Goal: Information Seeking & Learning: Learn about a topic

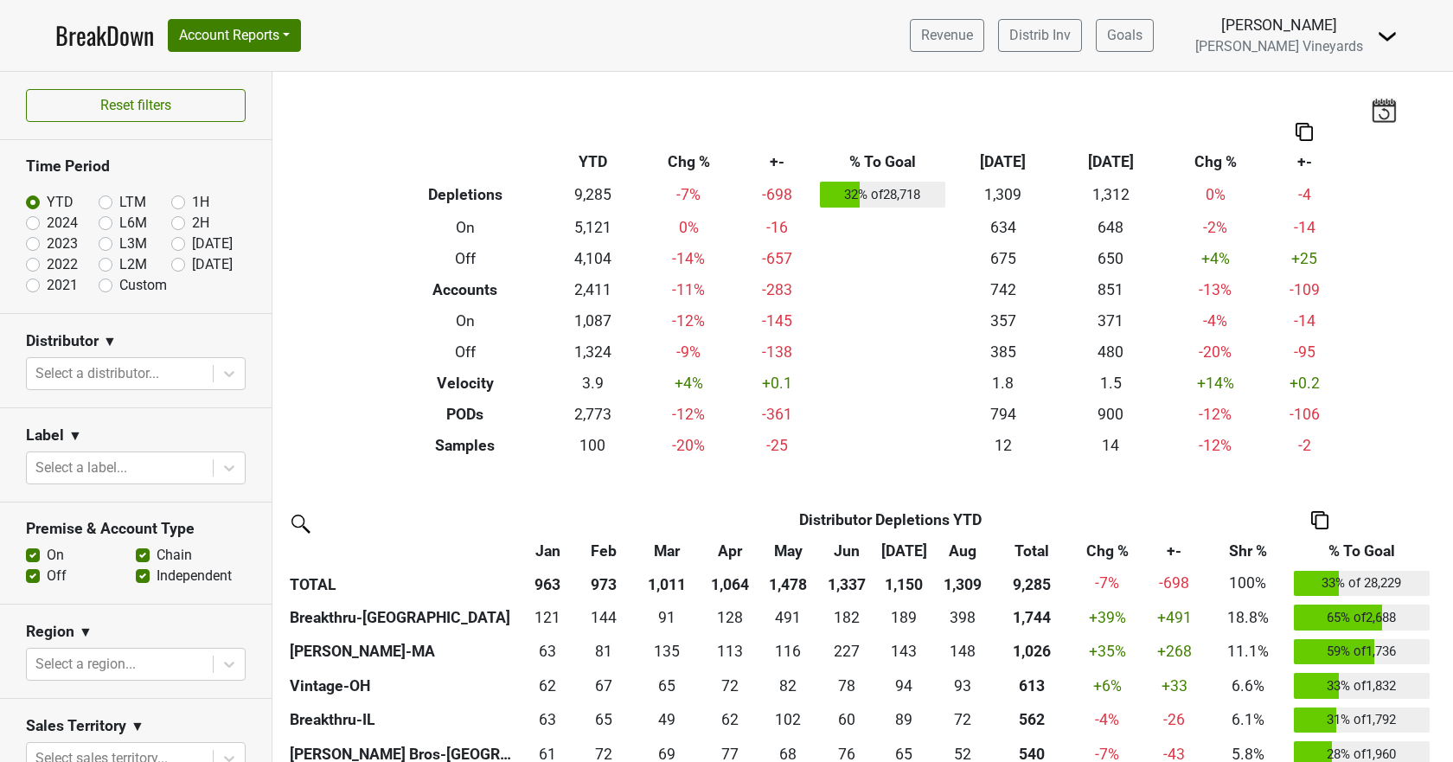
drag, startPoint x: 1451, startPoint y: 2, endPoint x: 316, endPoint y: 200, distance: 1151.7
click at [316, 200] on div "Filters Breakdown Type YTD Chg % +- % To Goal Aug ‘25 Aug ‘24 Chg % +- Depletio…" at bounding box center [862, 417] width 1180 height 690
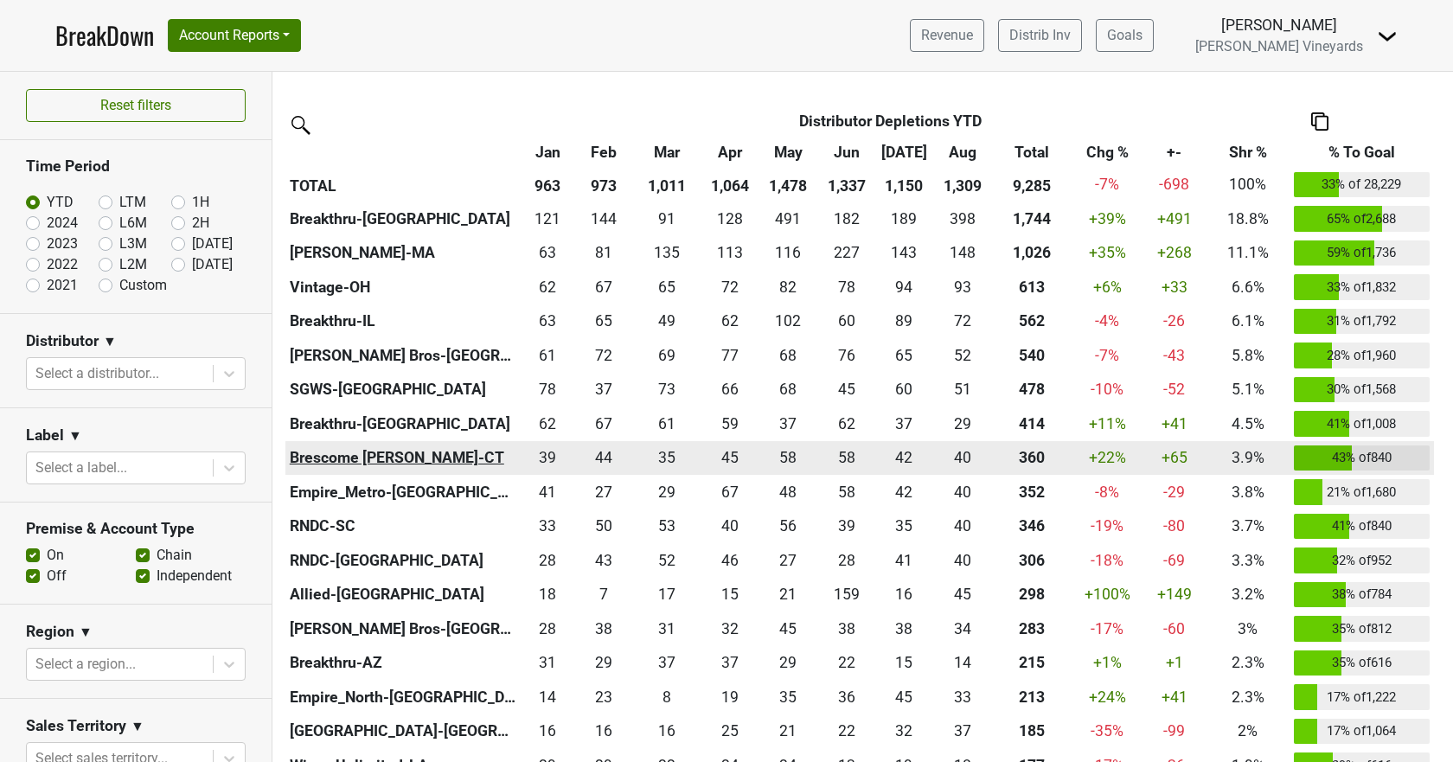
scroll to position [173, 0]
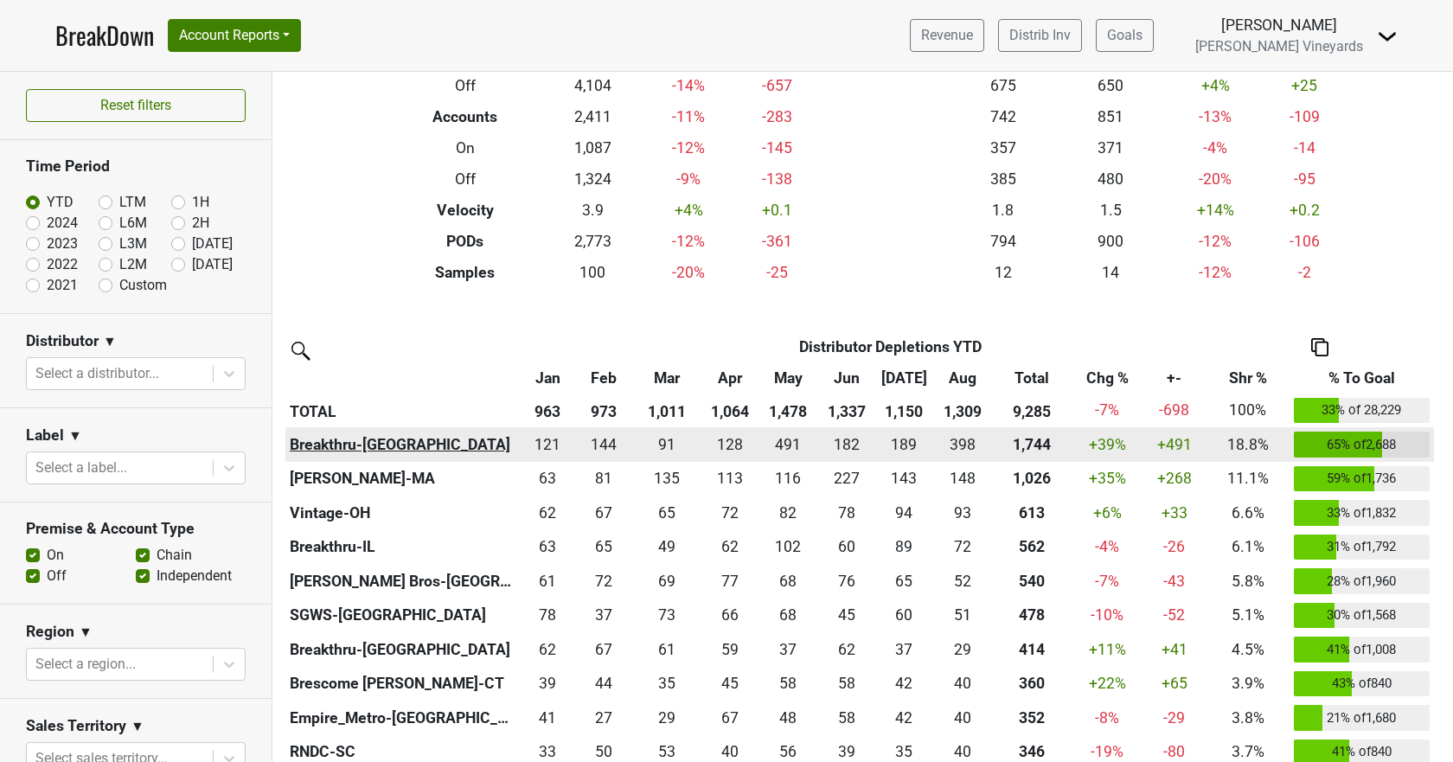
click at [313, 432] on th "Breakthru-[GEOGRAPHIC_DATA]" at bounding box center [402, 444] width 234 height 35
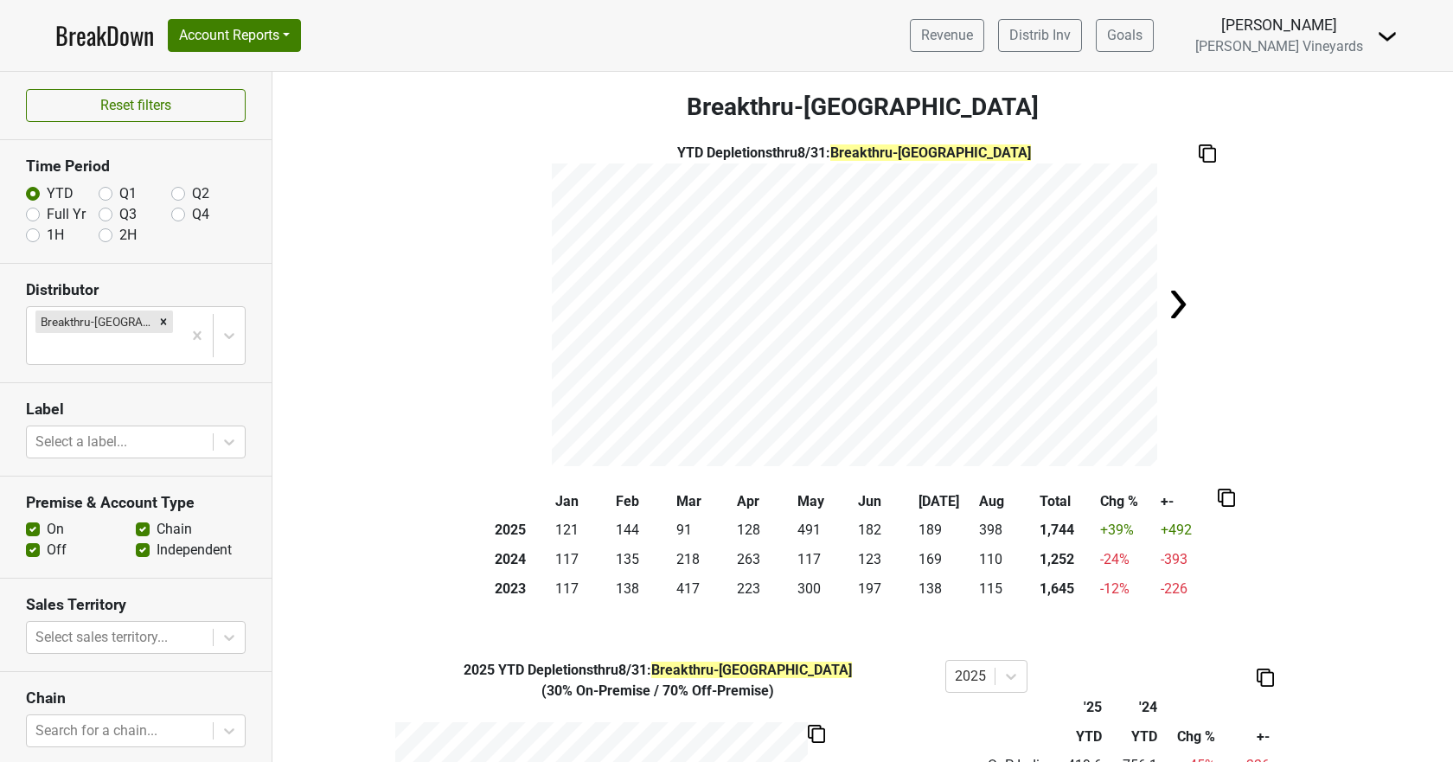
click at [95, 39] on link "BreakDown" at bounding box center [104, 35] width 99 height 36
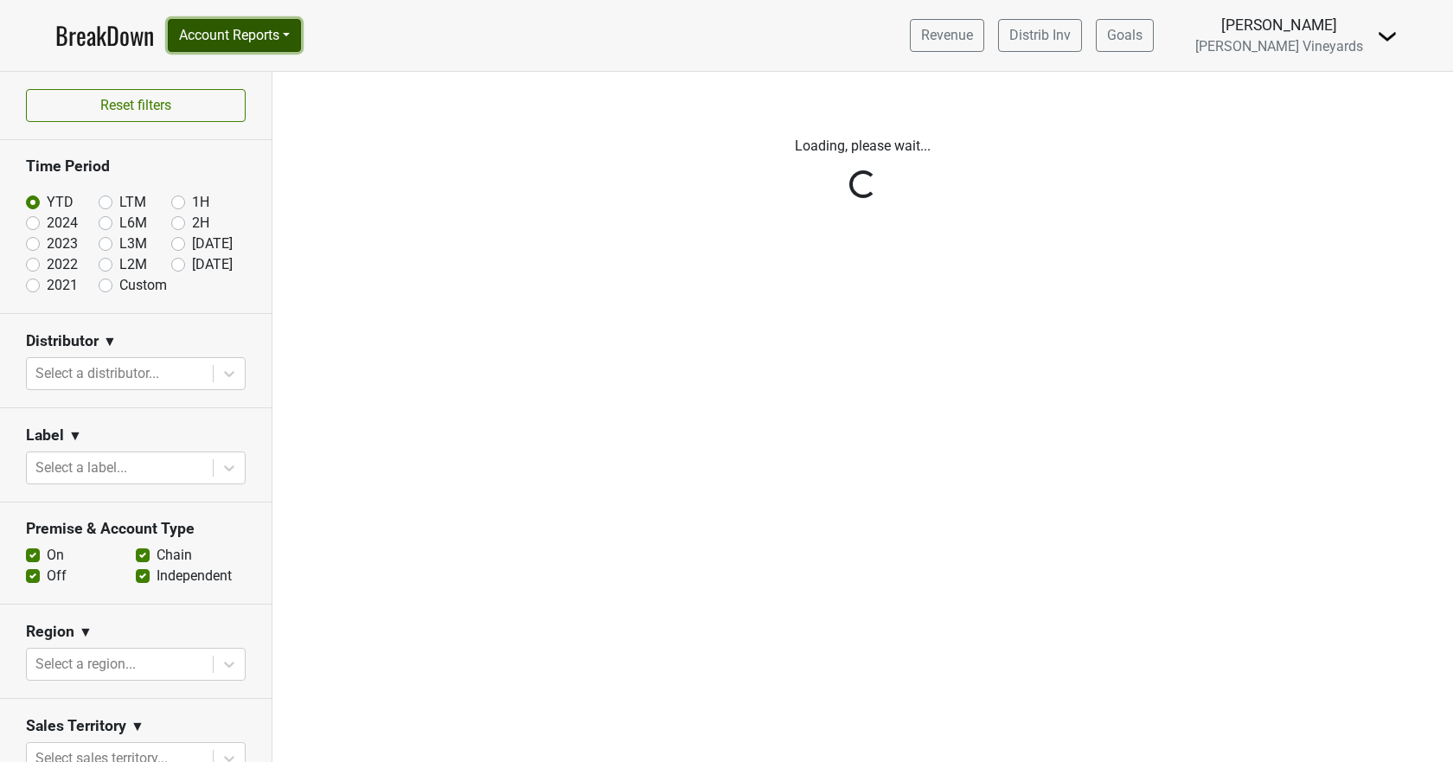
click at [208, 33] on button "Account Reports" at bounding box center [234, 35] width 133 height 33
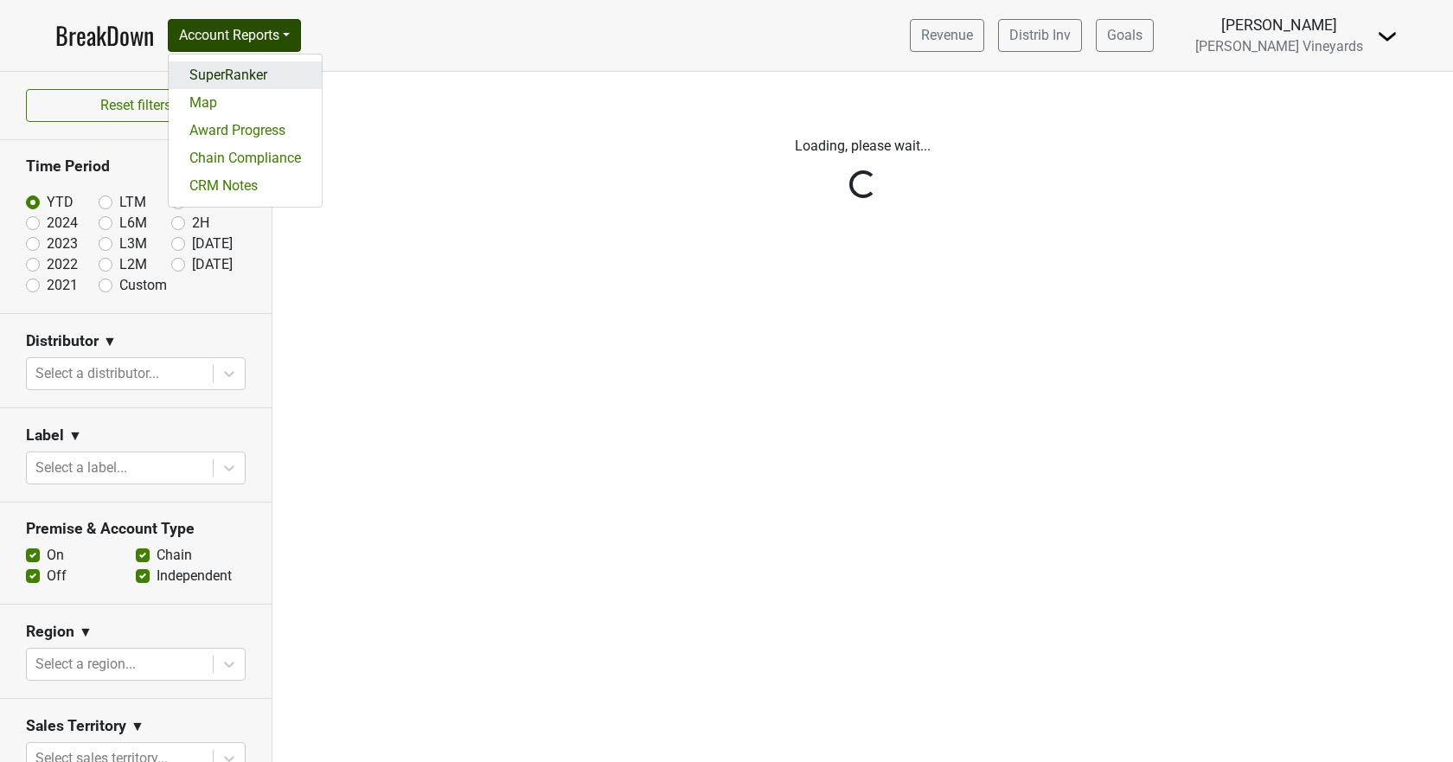
click at [215, 74] on link "SuperRanker" at bounding box center [245, 75] width 153 height 28
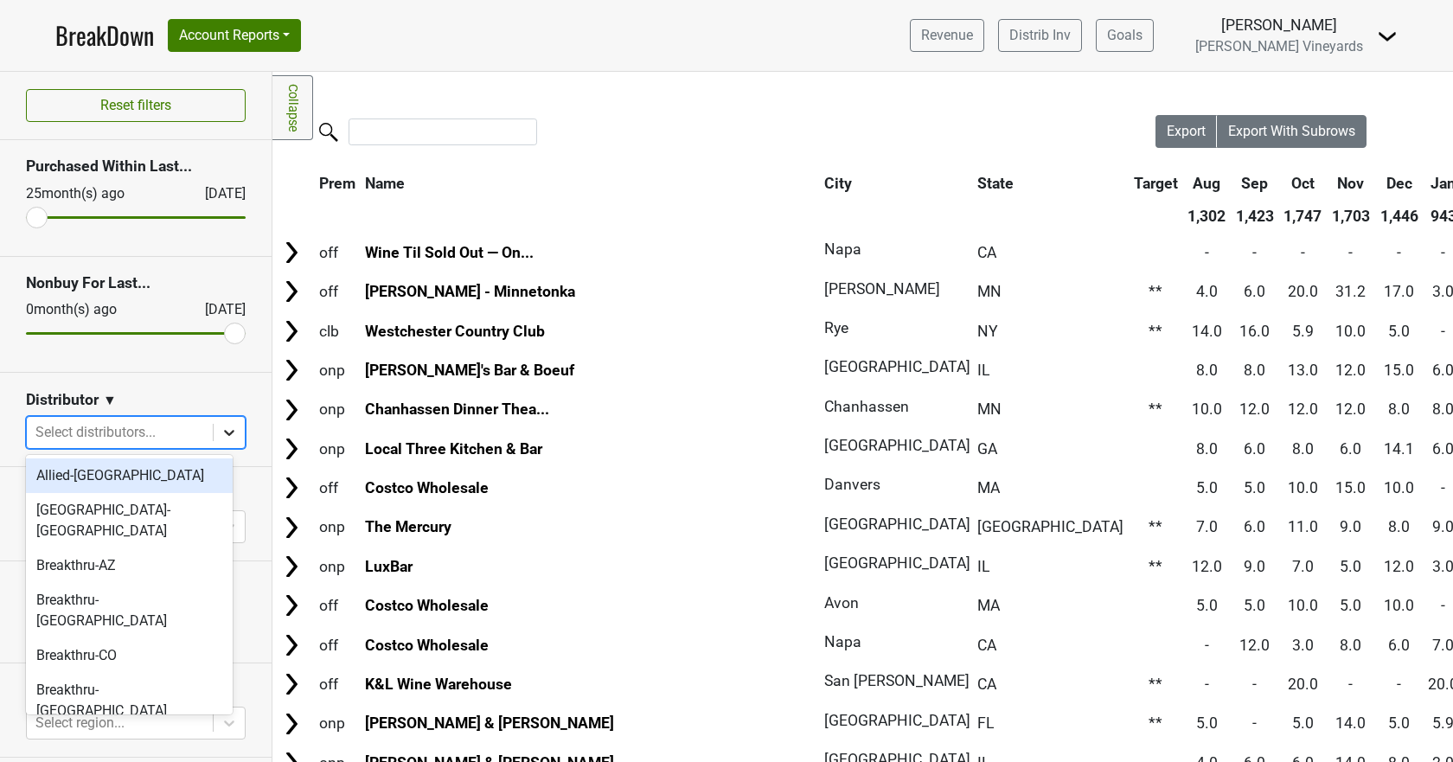
click at [221, 434] on icon at bounding box center [229, 432] width 17 height 17
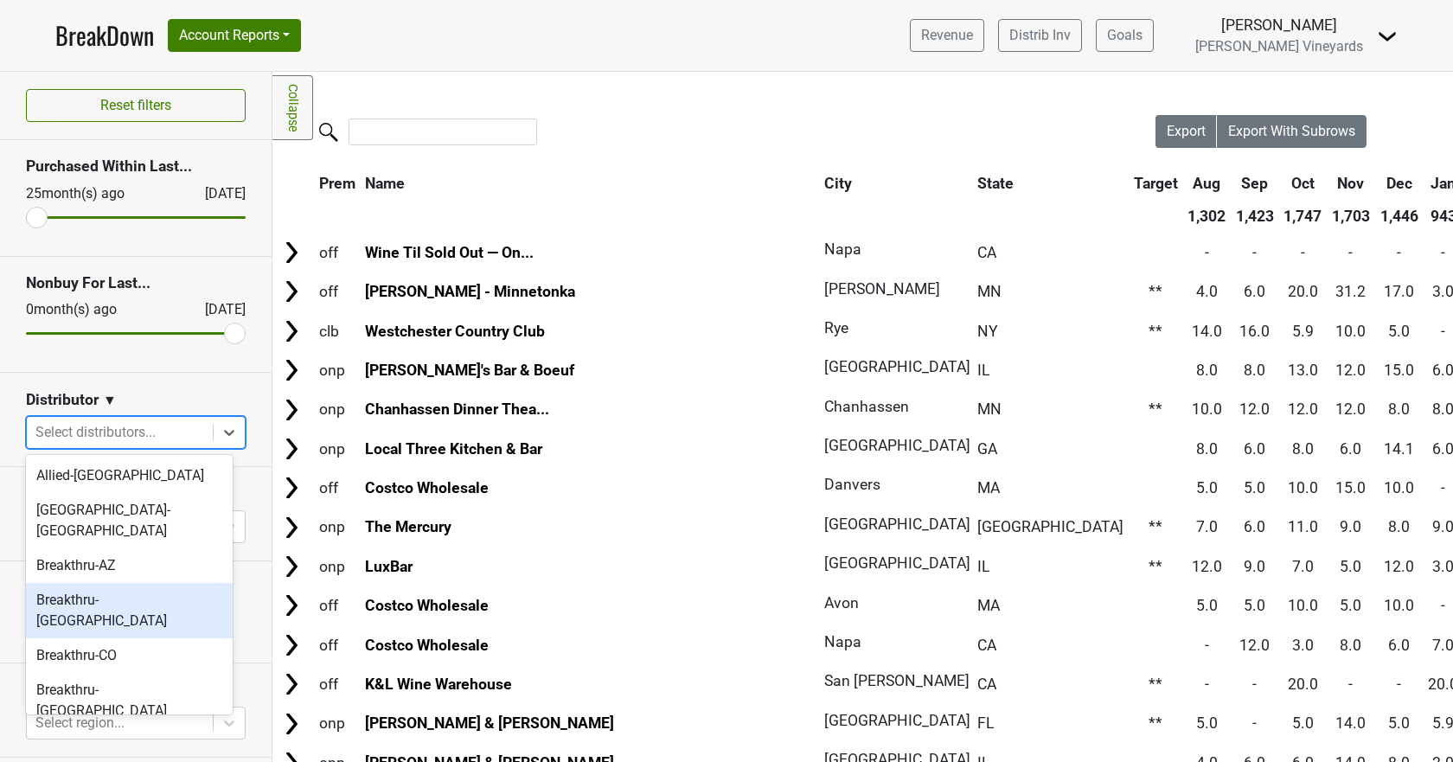
click at [130, 583] on div "Breakthru-[GEOGRAPHIC_DATA]" at bounding box center [129, 610] width 207 height 55
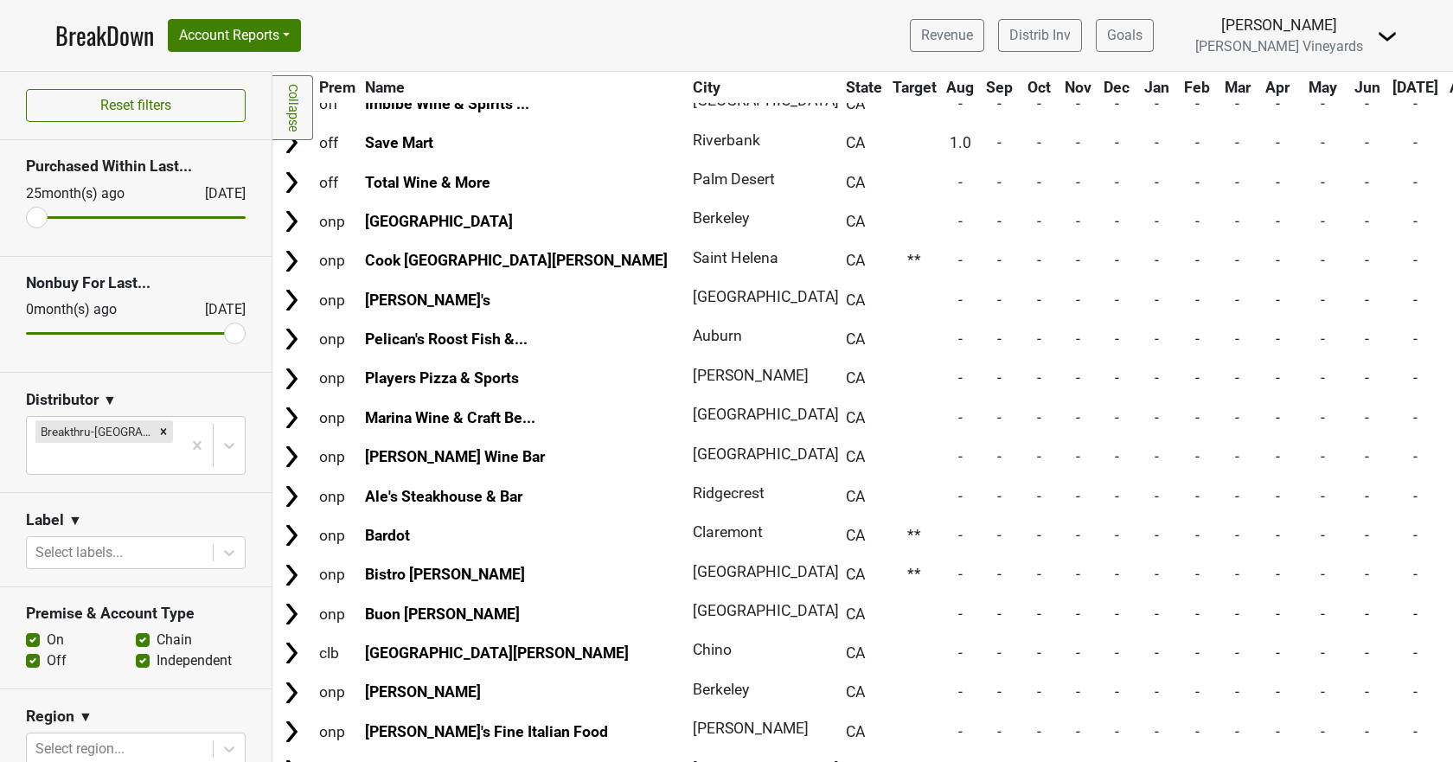
scroll to position [9350, 0]
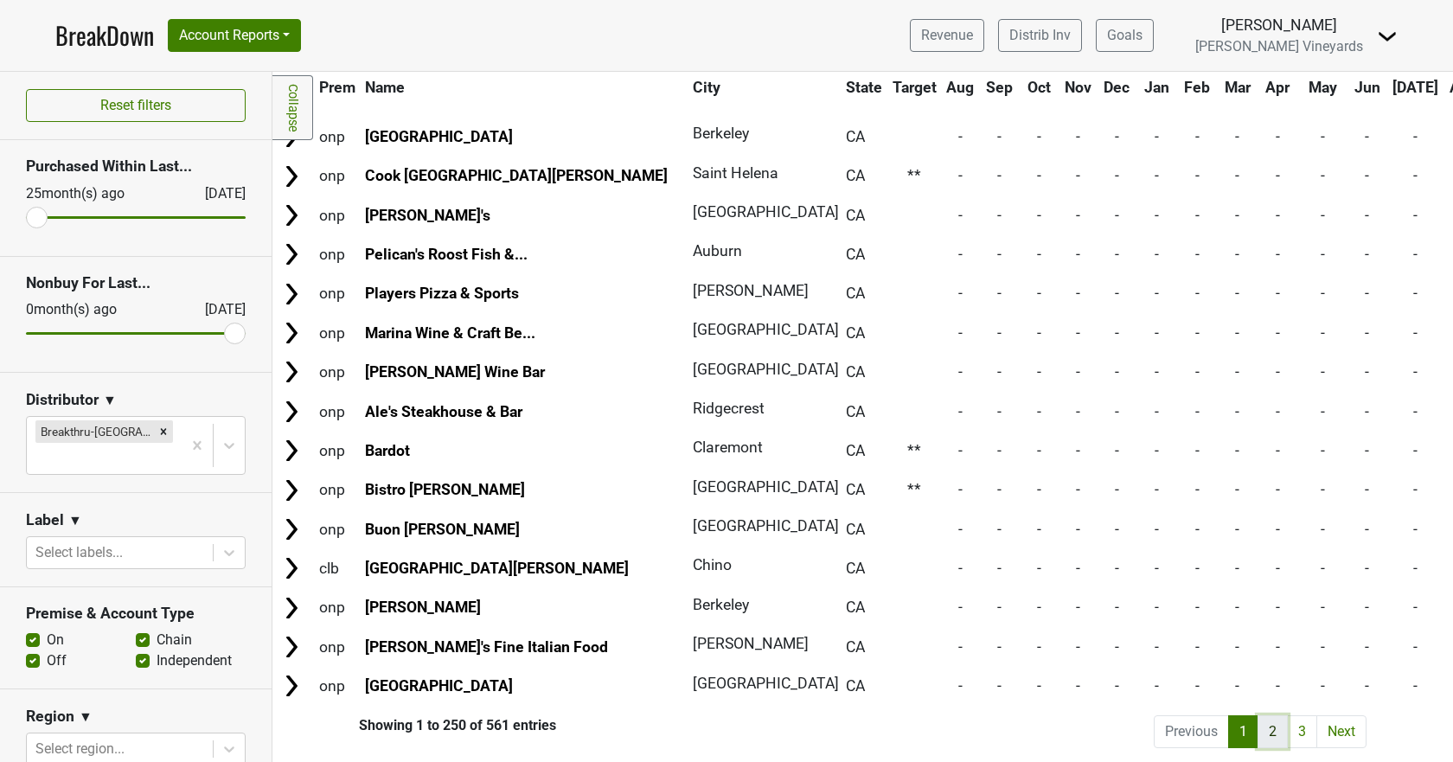
click at [1259, 726] on link "2" at bounding box center [1272, 731] width 30 height 33
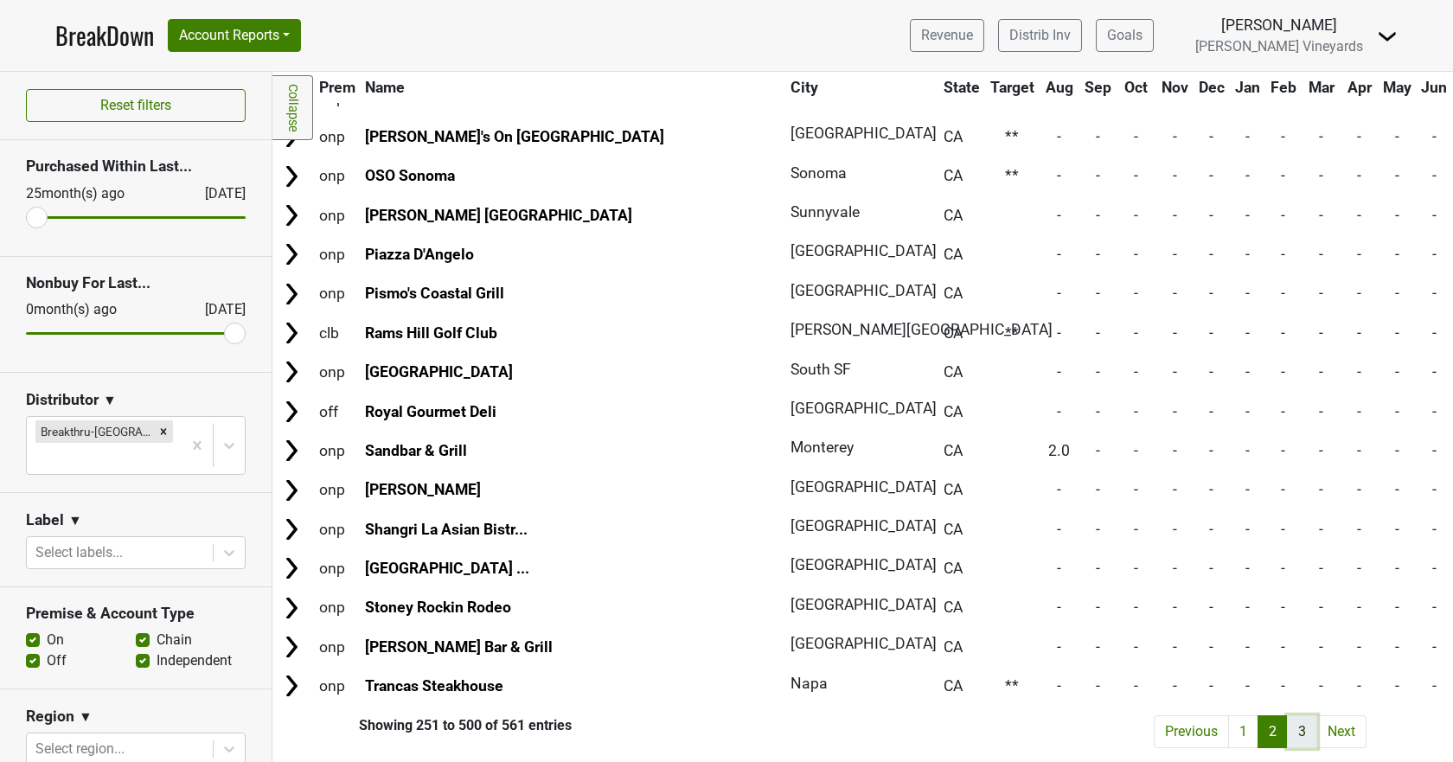
click at [1287, 719] on link "3" at bounding box center [1302, 731] width 30 height 33
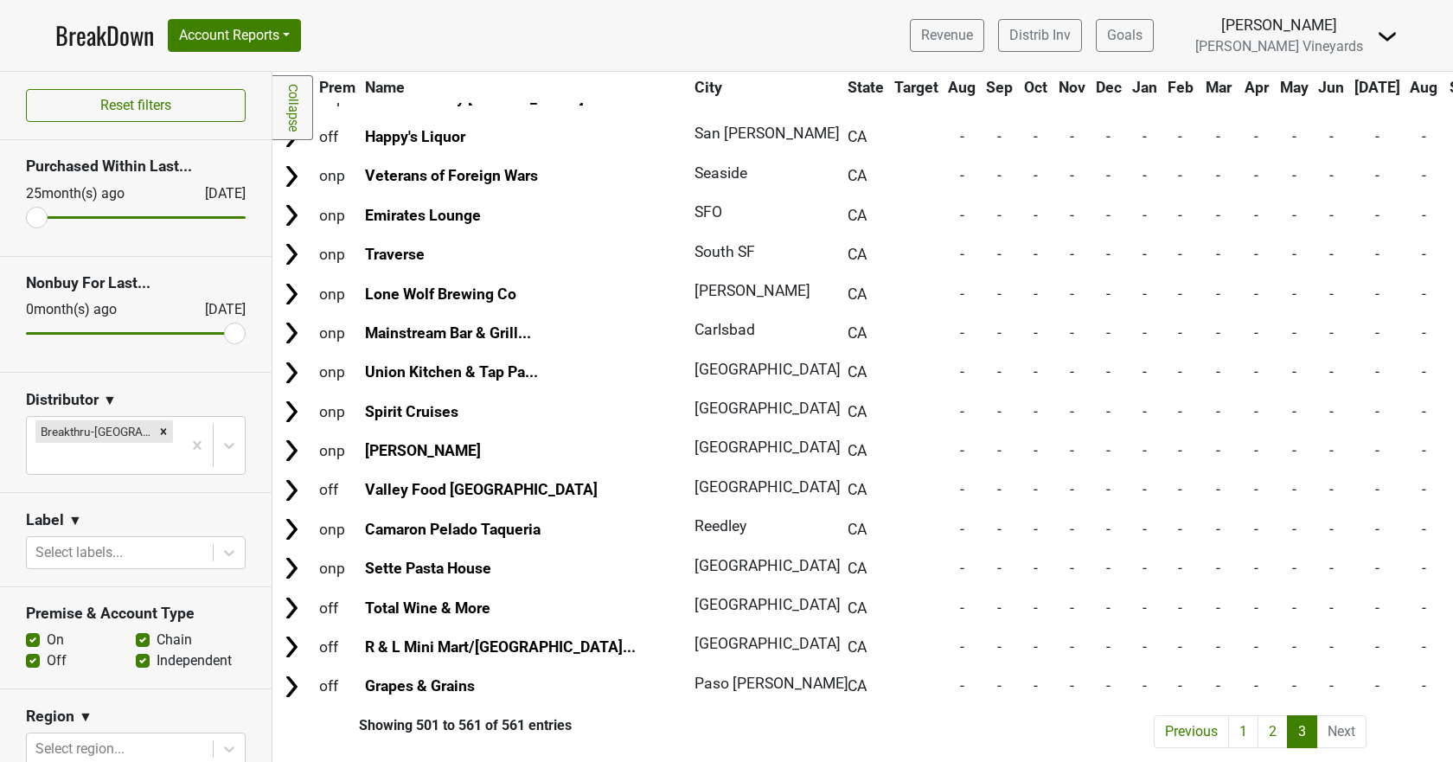
scroll to position [1934, 0]
click at [1287, 719] on link "3" at bounding box center [1302, 731] width 30 height 33
click at [1261, 724] on link "2" at bounding box center [1272, 731] width 30 height 33
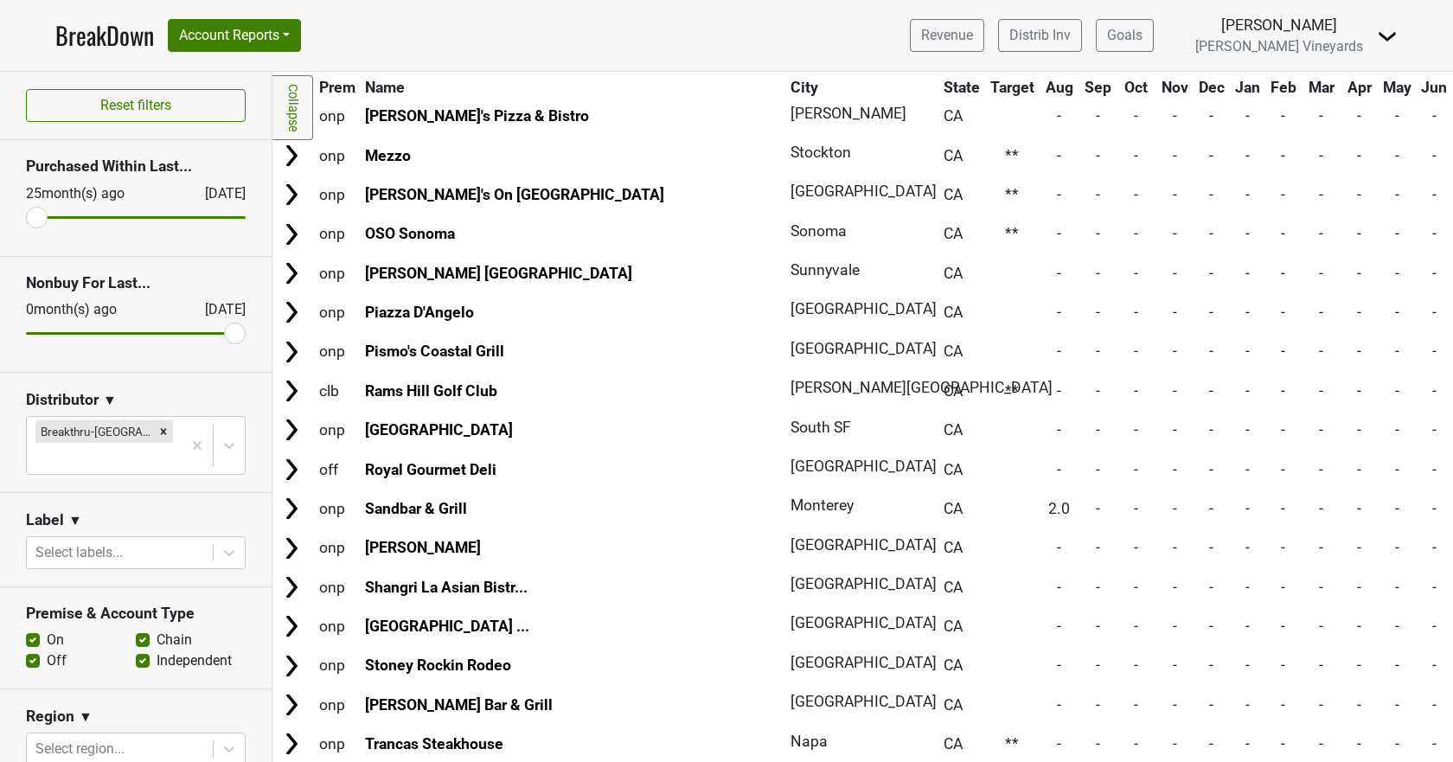
scroll to position [9350, 0]
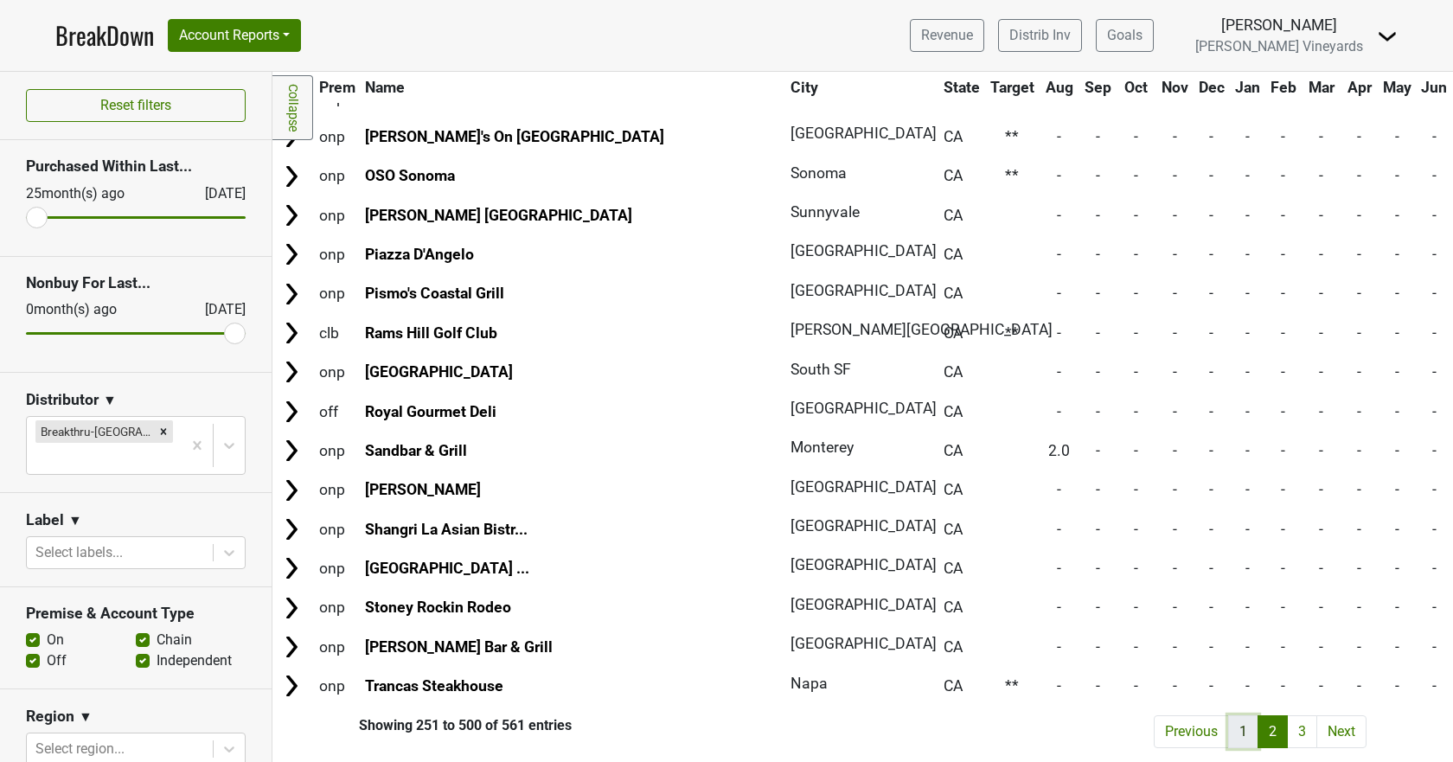
click at [1233, 724] on link "1" at bounding box center [1243, 731] width 30 height 33
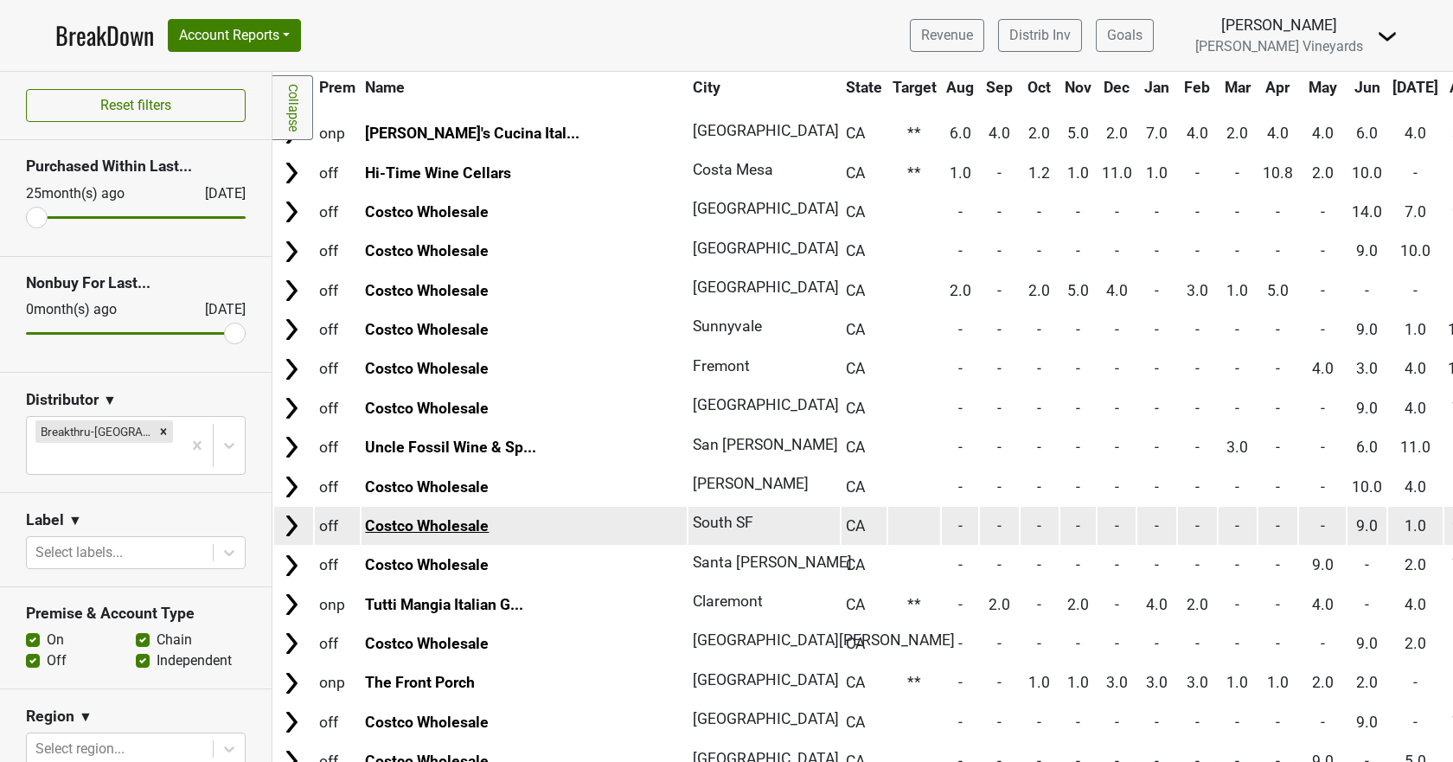
scroll to position [0, 0]
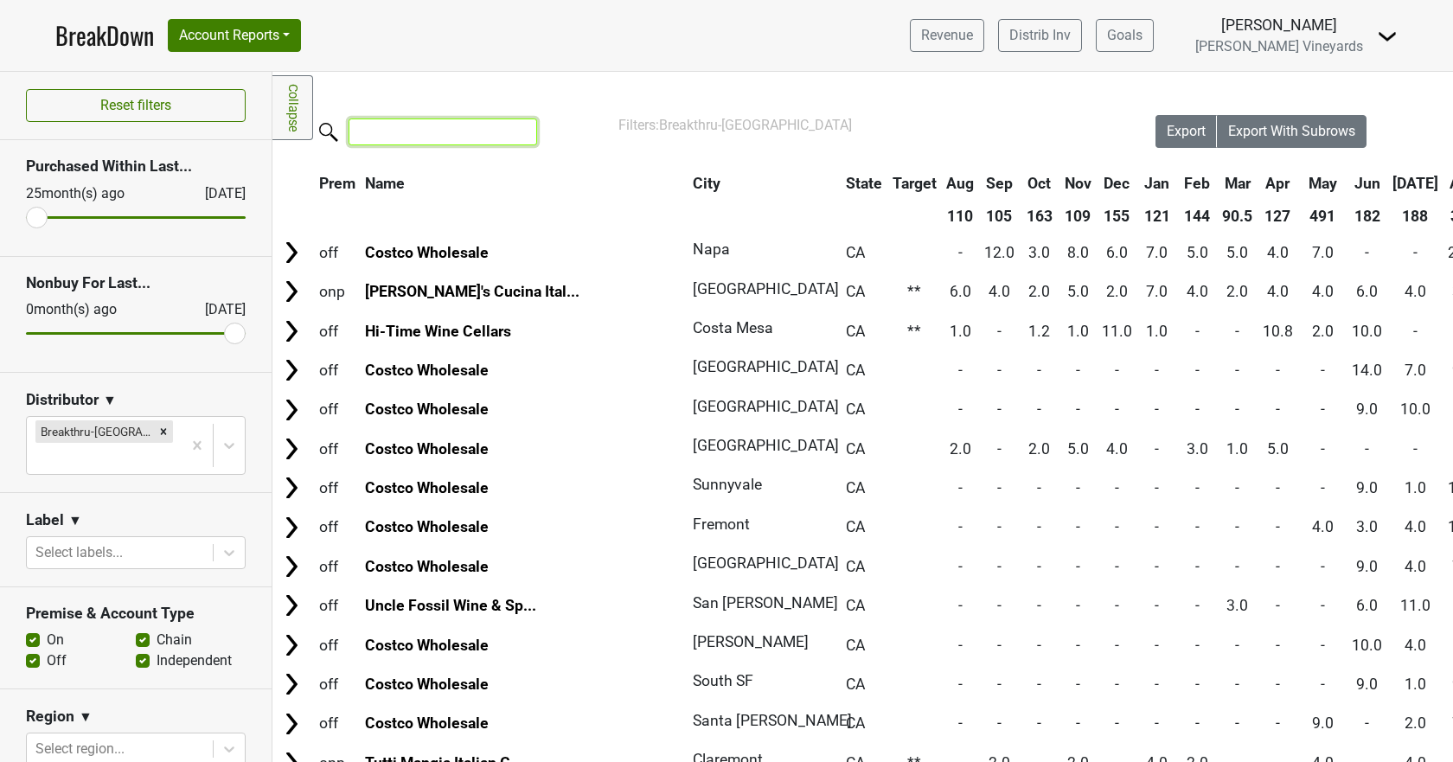
click at [416, 142] on input "search" at bounding box center [442, 131] width 189 height 27
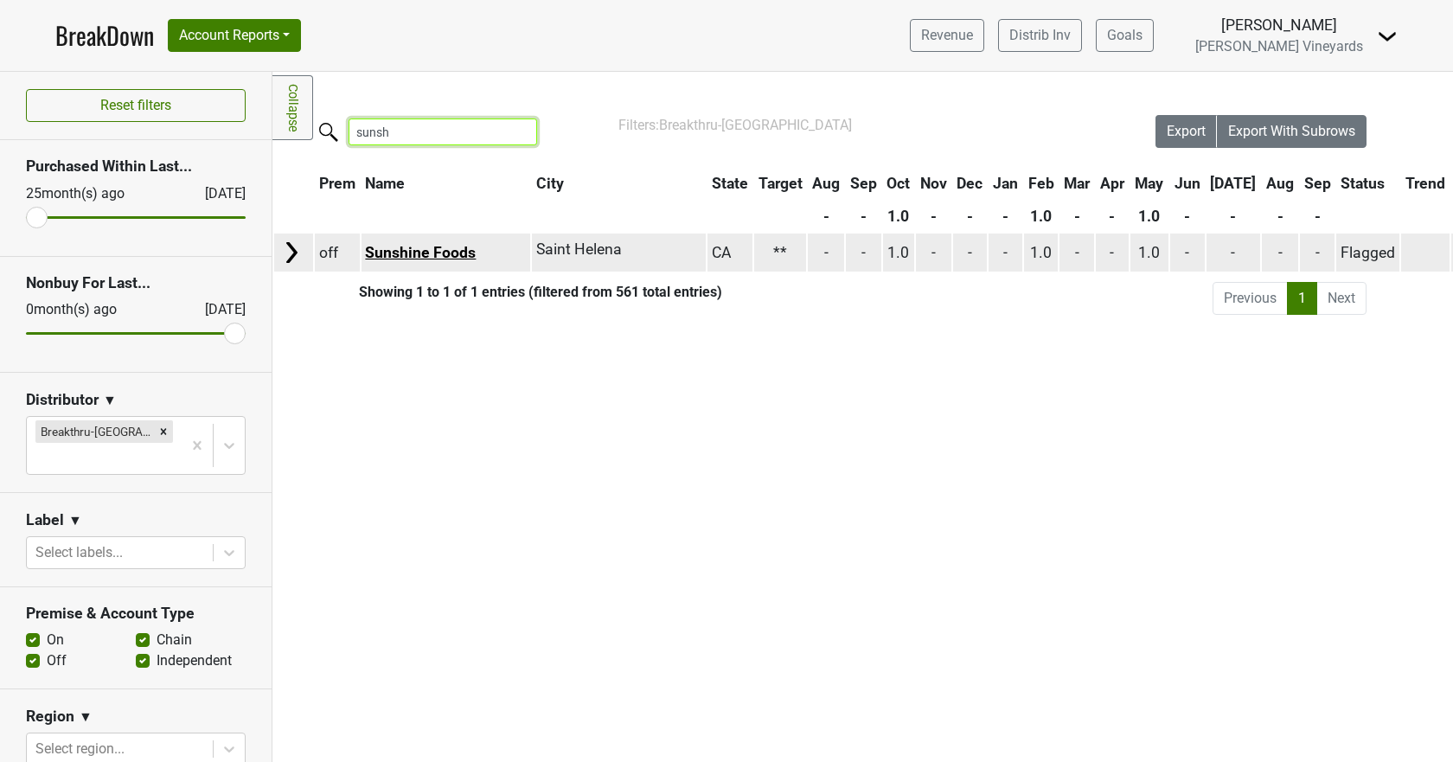
type input "sunsh"
click at [393, 250] on link "Sunshine Foods" at bounding box center [420, 252] width 111 height 17
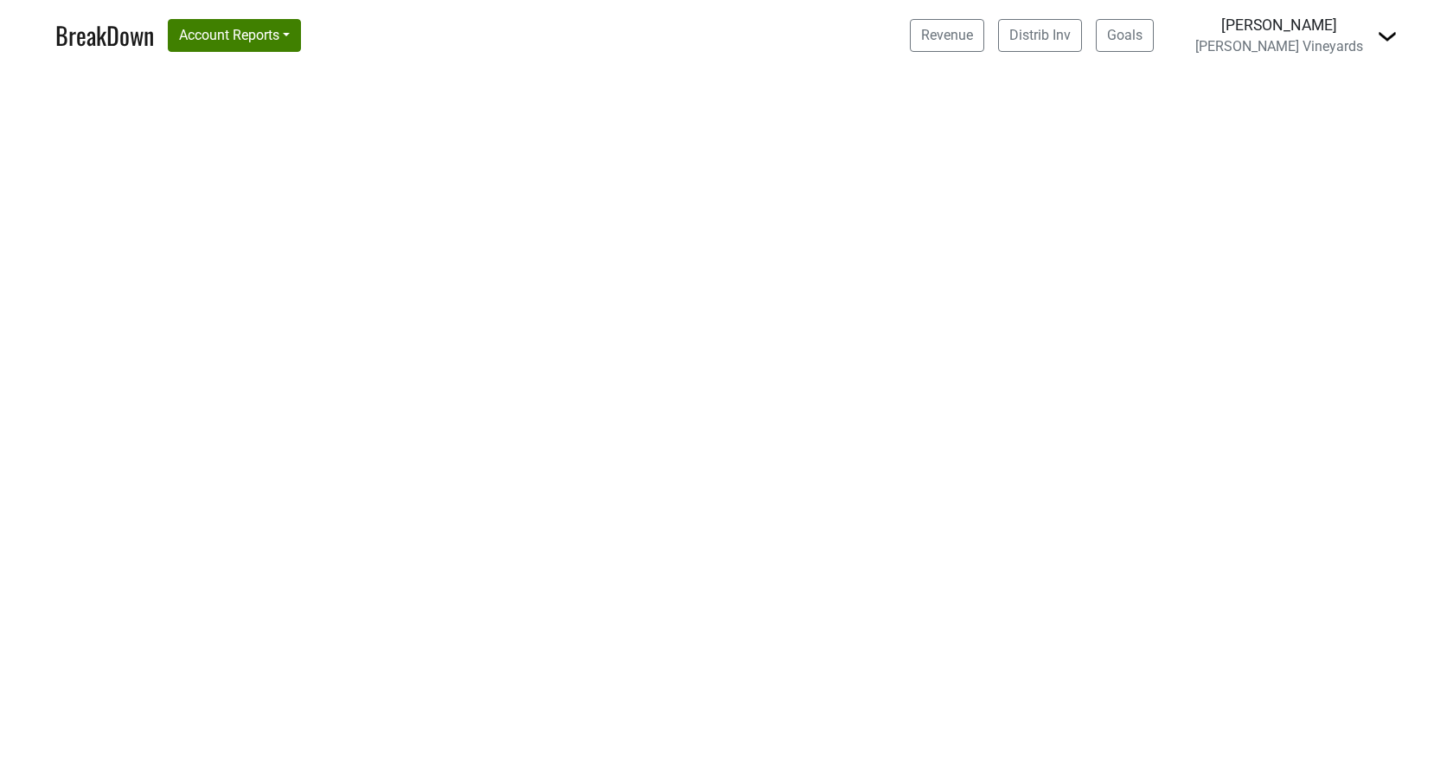
select select "CA"
